Goal: Obtain resource: Obtain resource

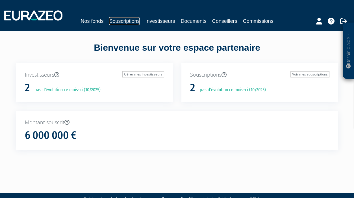
click at [130, 17] on link "Souscriptions" at bounding box center [124, 21] width 30 height 8
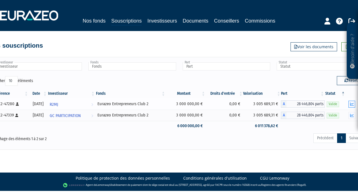
click at [353, 106] on button "button" at bounding box center [351, 104] width 7 height 7
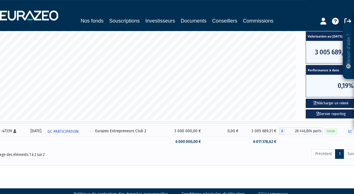
scroll to position [159, 12]
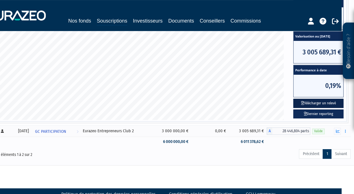
click at [325, 102] on button "Télécharger un relevé" at bounding box center [318, 103] width 50 height 9
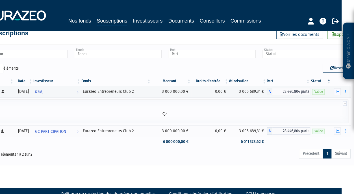
scroll to position [49, 12]
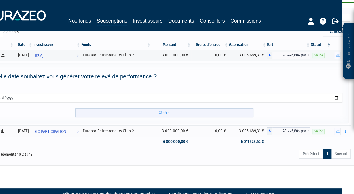
click at [173, 112] on input "Générer" at bounding box center [164, 112] width 178 height 9
click at [163, 111] on input "Générer" at bounding box center [164, 112] width 178 height 9
